Goal: Navigation & Orientation: Find specific page/section

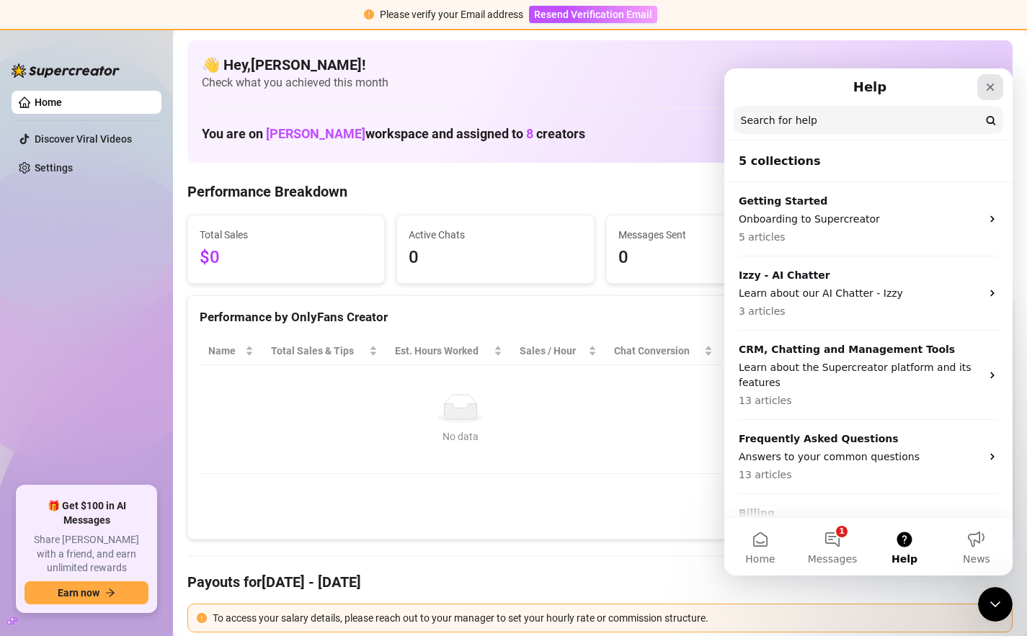
click at [914, 84] on icon "Close" at bounding box center [990, 87] width 12 height 12
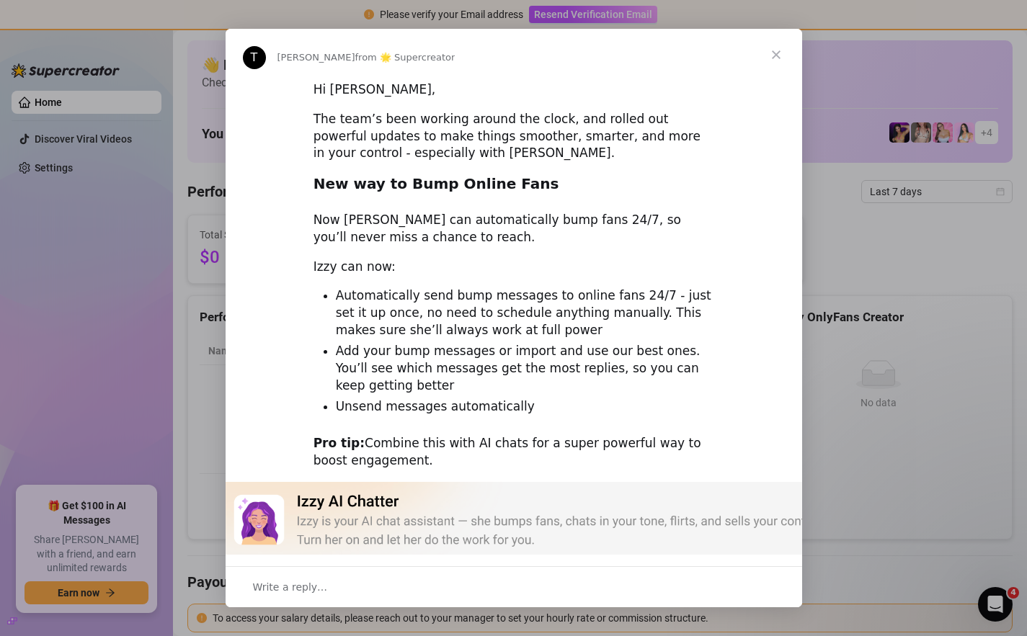
click at [770, 55] on span "Close" at bounding box center [776, 55] width 52 height 52
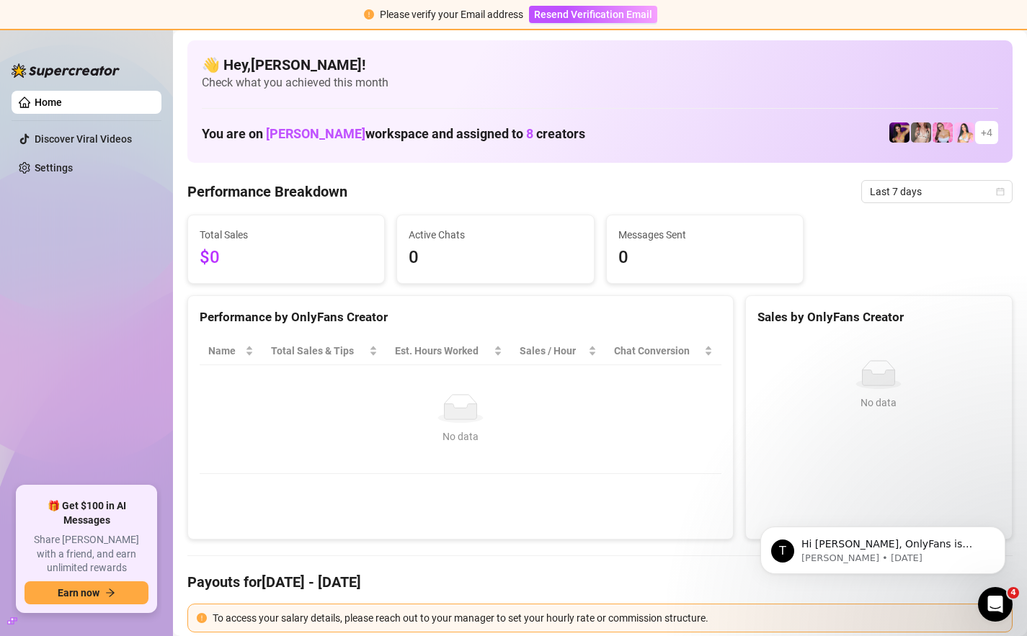
click at [66, 262] on ul "Home Discover Viral Videos Settings" at bounding box center [87, 283] width 150 height 396
